Goal: Navigation & Orientation: Go to known website

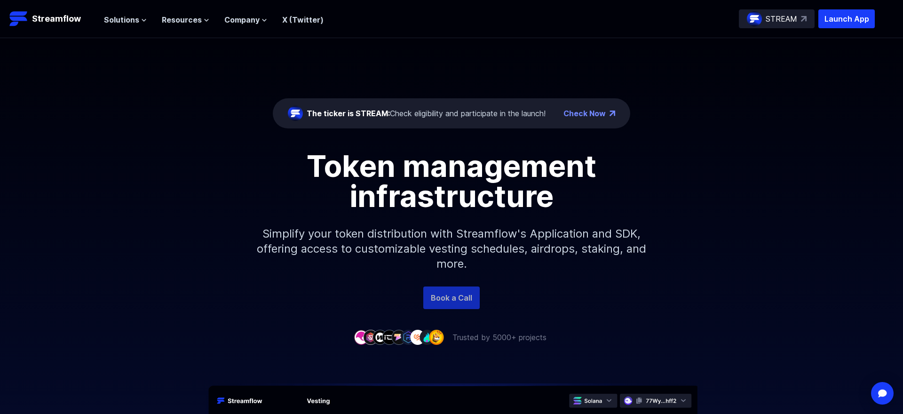
click at [446, 298] on link "Book a Call" at bounding box center [451, 297] width 56 height 23
click at [199, 19] on span "Resources" at bounding box center [182, 19] width 40 height 11
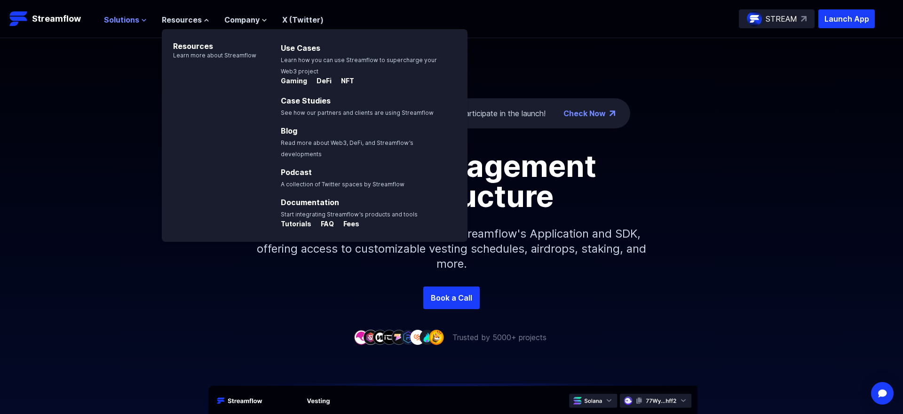
click at [130, 22] on span "Solutions" at bounding box center [121, 19] width 35 height 11
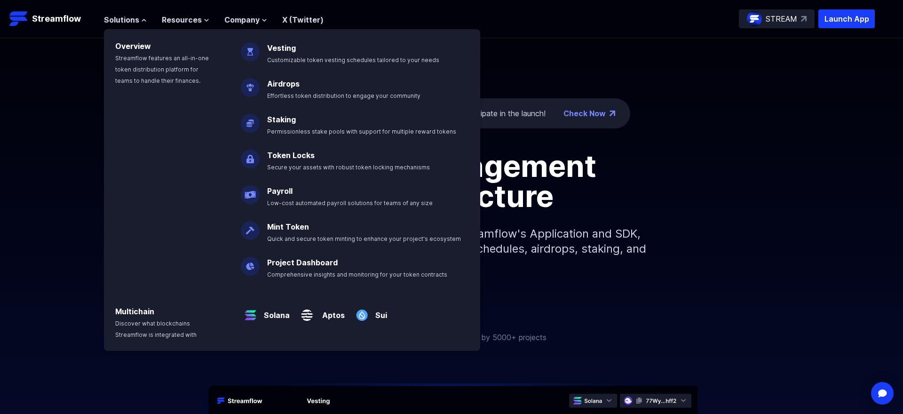
click at [574, 255] on p "Simplify your token distribution with Streamflow's Application and SDK, offerin…" at bounding box center [451, 248] width 404 height 75
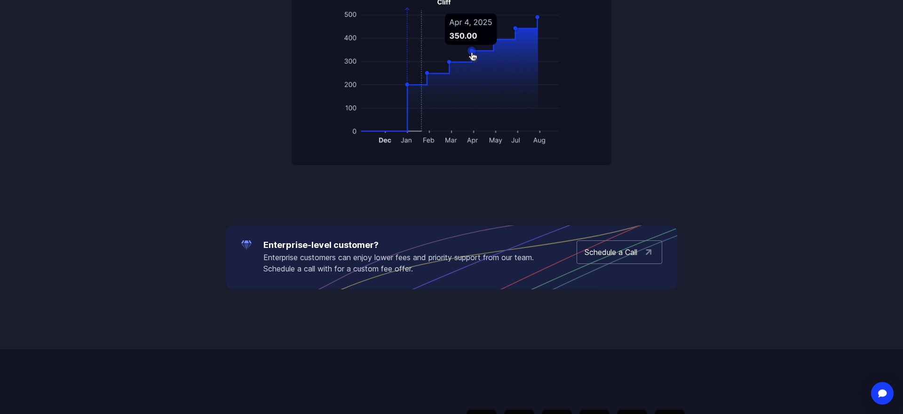
scroll to position [1529, 0]
click at [875, 390] on div "Open Intercom Messenger" at bounding box center [882, 393] width 25 height 25
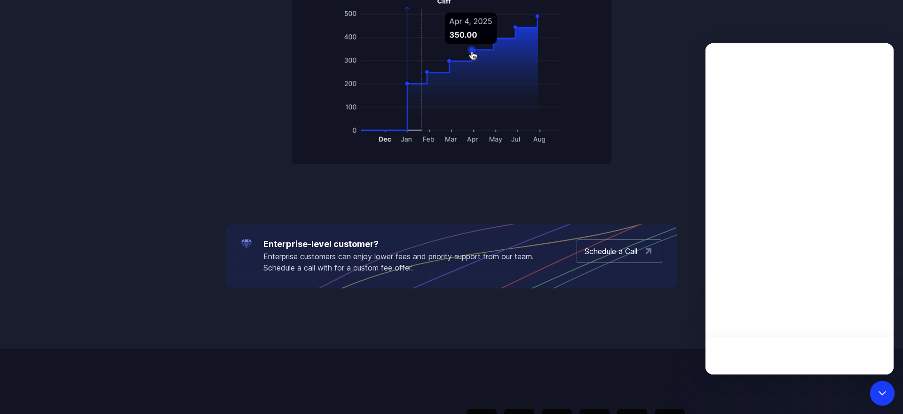
scroll to position [0, 0]
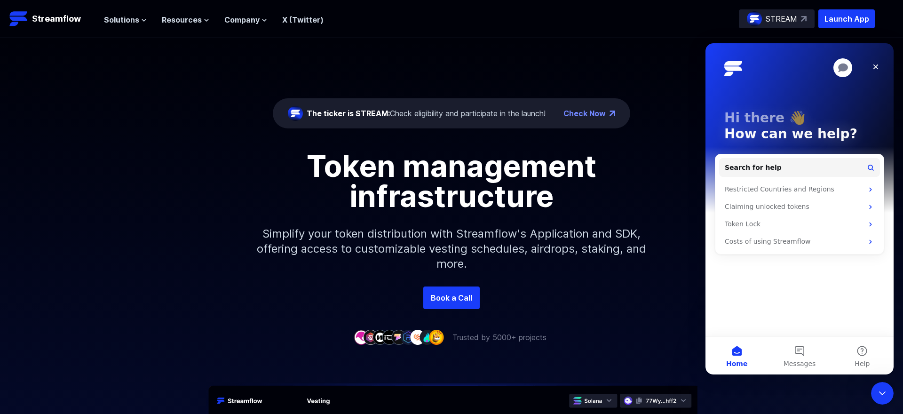
click at [542, 277] on p "Simplify your token distribution with Streamflow's Application and SDK, offerin…" at bounding box center [451, 248] width 404 height 75
click at [878, 65] on icon "Close" at bounding box center [876, 67] width 8 height 8
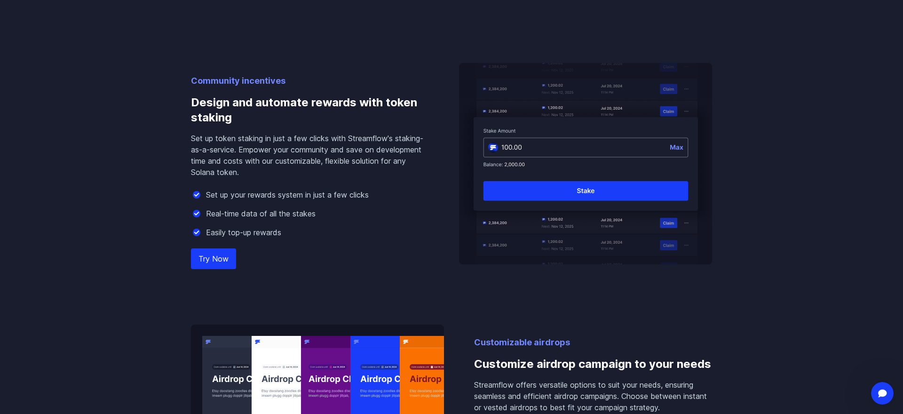
scroll to position [804, 0]
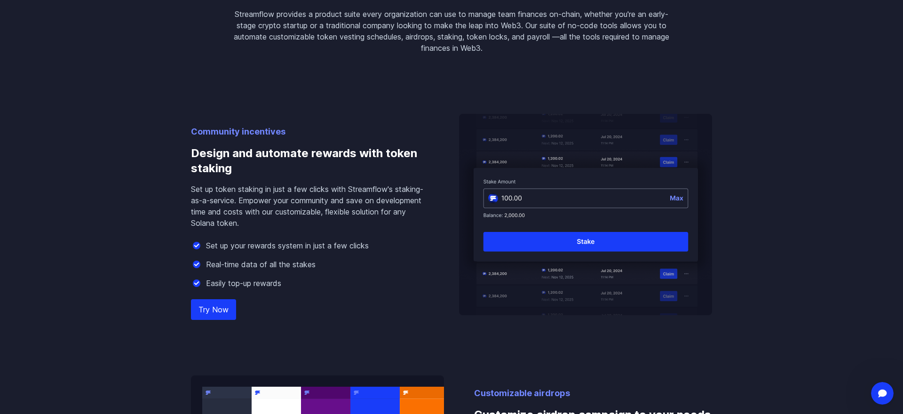
click at [556, 249] on img at bounding box center [585, 214] width 253 height 201
click at [554, 244] on img at bounding box center [585, 214] width 253 height 201
click at [218, 307] on link "Try Now" at bounding box center [213, 309] width 45 height 21
